Goal: Find specific page/section: Find specific page/section

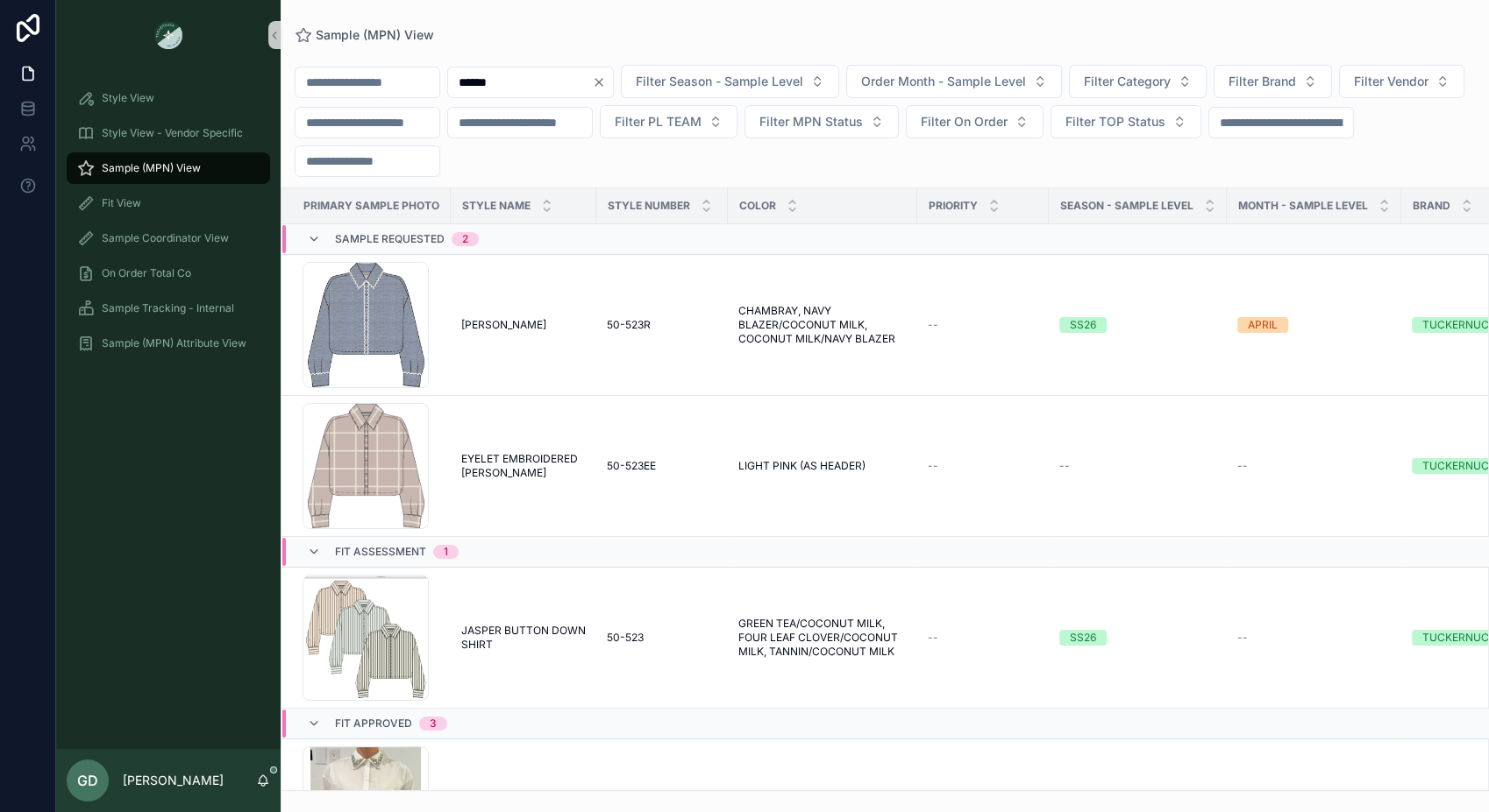
click at [568, 76] on input "******" at bounding box center [519, 81] width 144 height 24
type input "*"
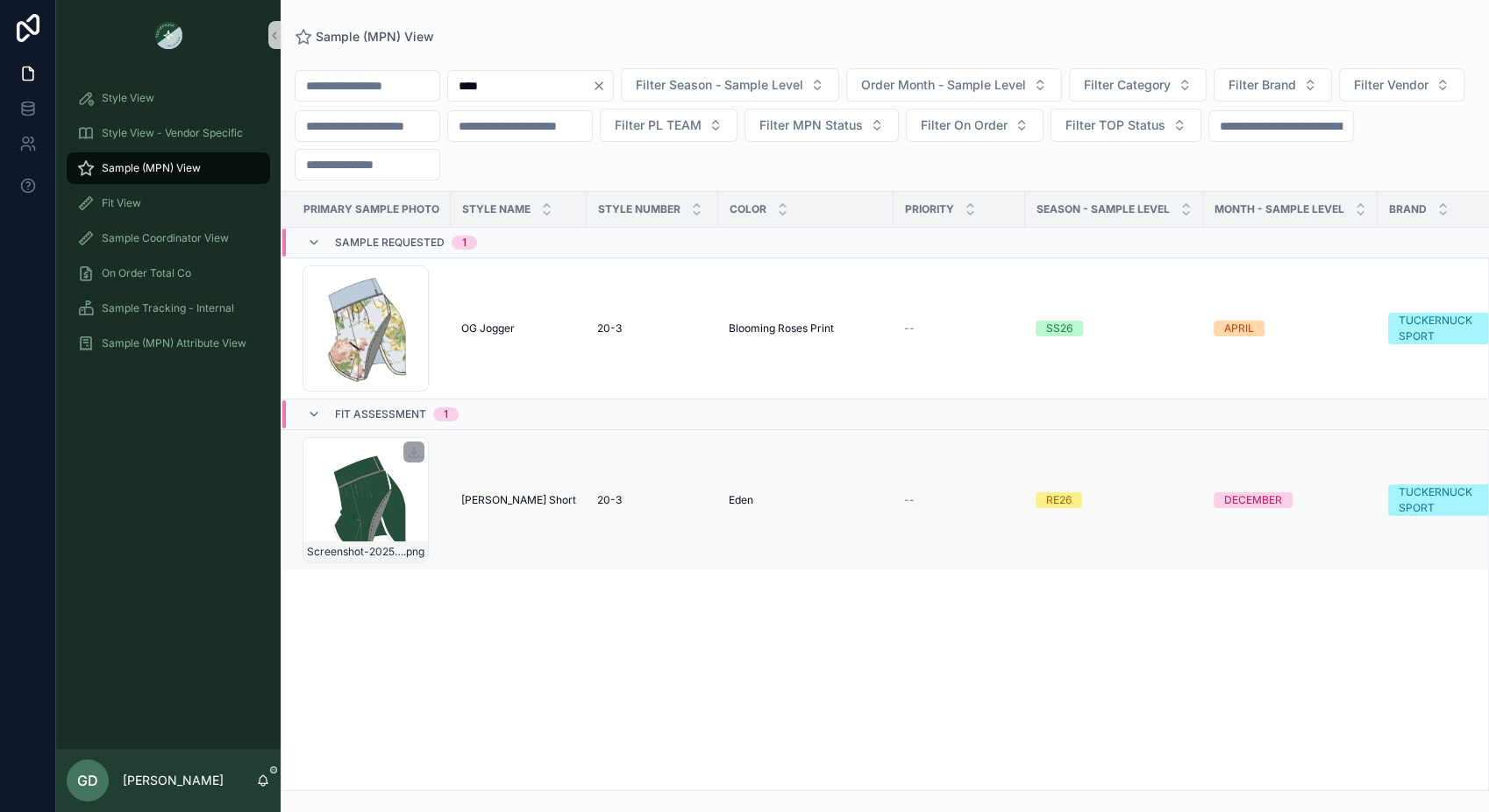
type input "****"
click at [369, 499] on div "Screenshot-2025-08-05-at-1.36.15-PM .png" at bounding box center [365, 500] width 126 height 126
